Goal: Information Seeking & Learning: Learn about a topic

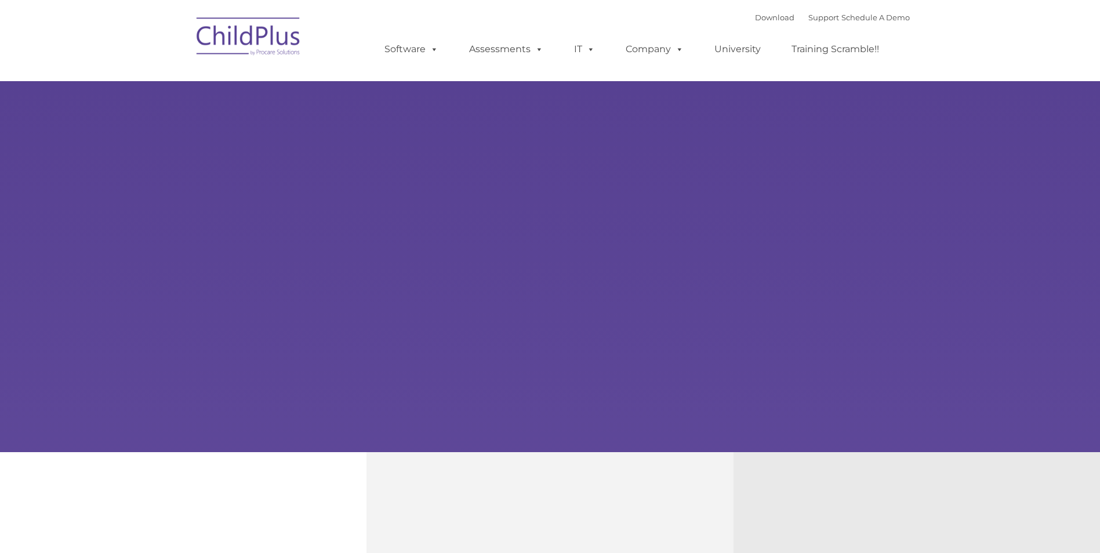
type input ""
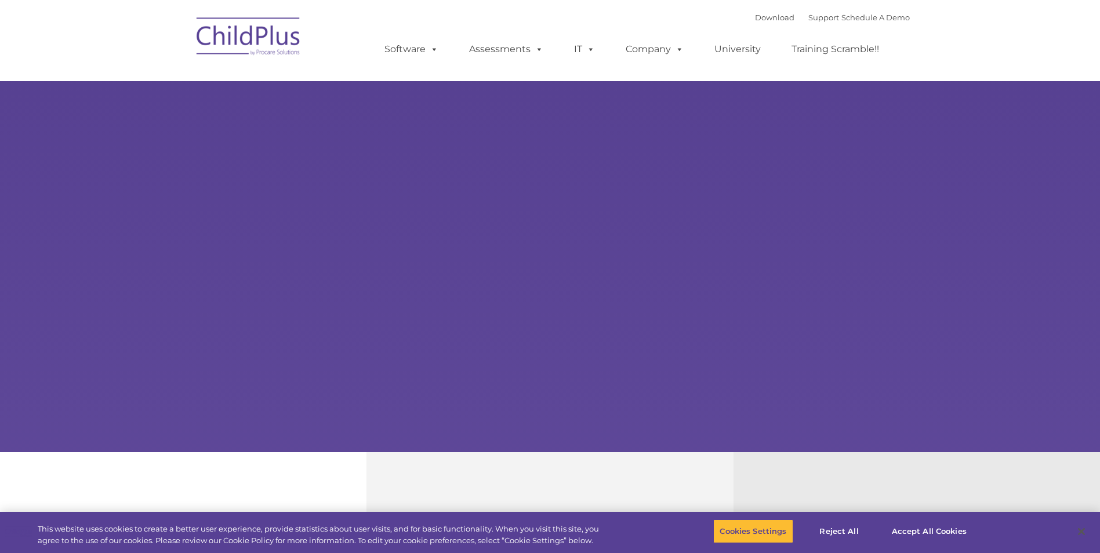
select select "MEDIUM"
click at [263, 28] on img at bounding box center [249, 38] width 116 height 58
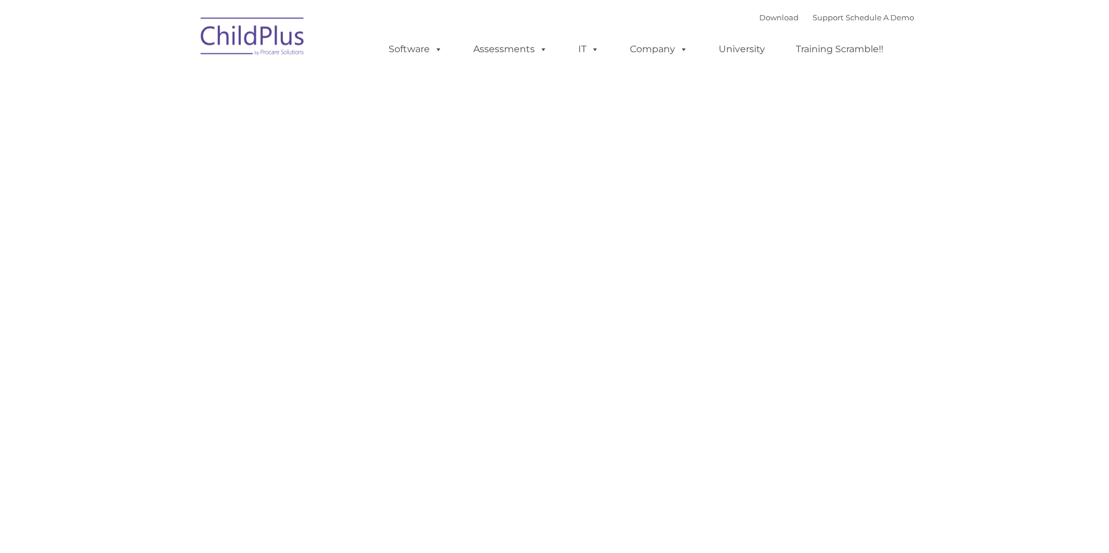
type input ""
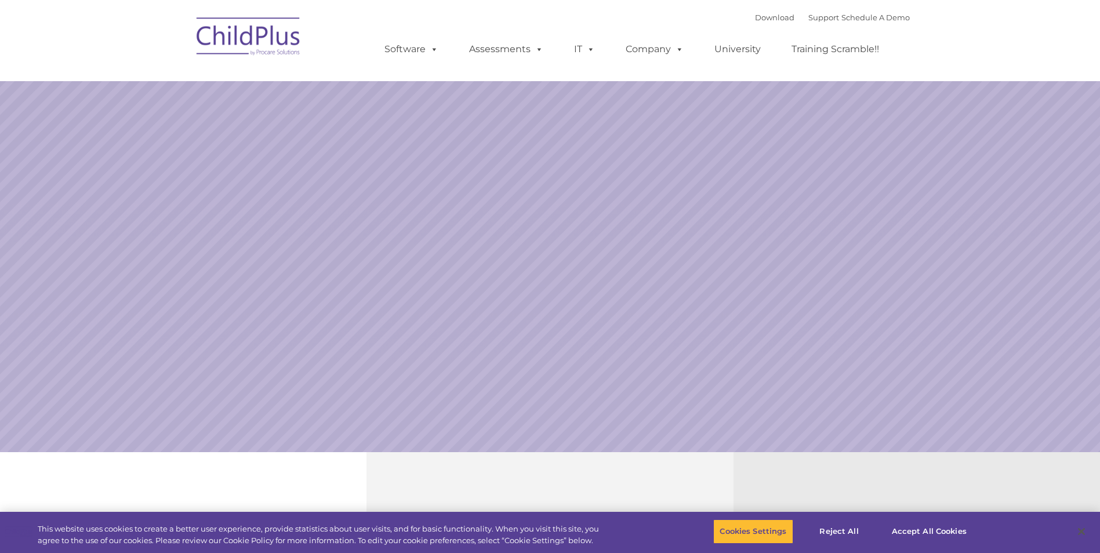
select select "MEDIUM"
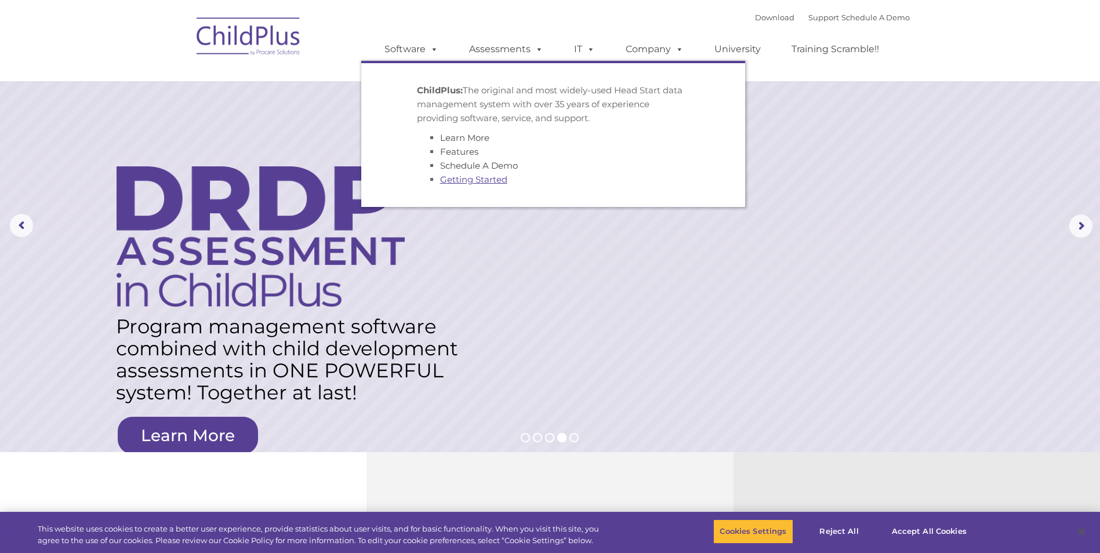
click at [467, 179] on link "Getting Started" at bounding box center [473, 179] width 67 height 11
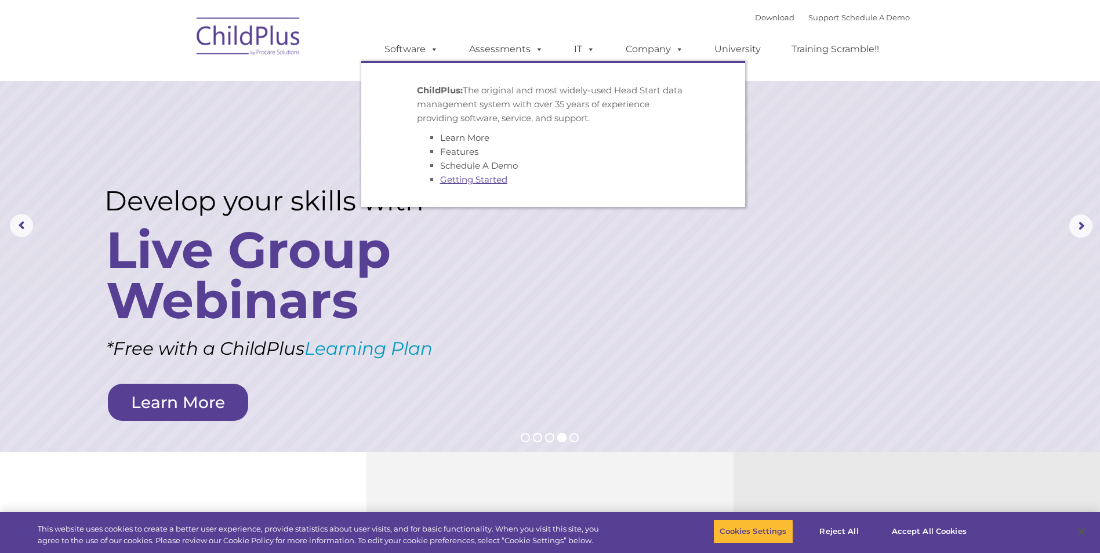
click at [499, 179] on link "Getting Started" at bounding box center [473, 179] width 67 height 11
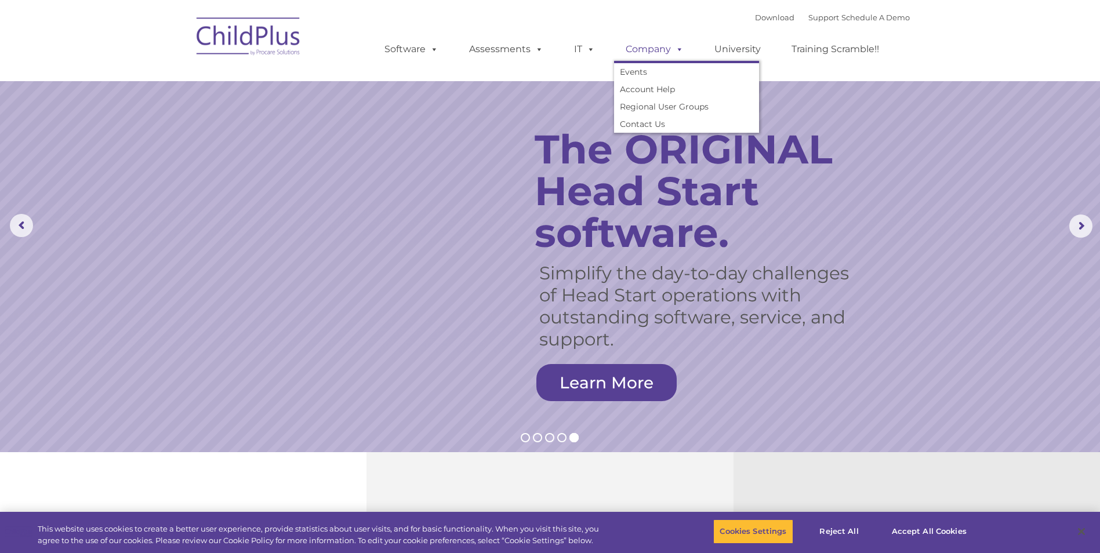
click at [662, 44] on link "Company" at bounding box center [654, 49] width 81 height 23
